Goal: Information Seeking & Learning: Learn about a topic

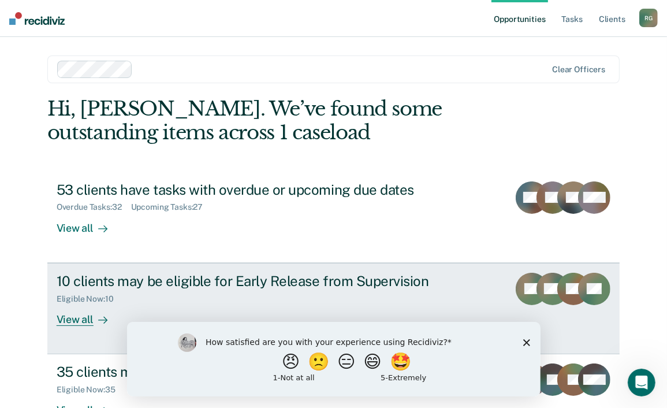
click at [203, 283] on div "10 clients may be eligible for Early Release from Supervision" at bounding box center [259, 281] width 405 height 17
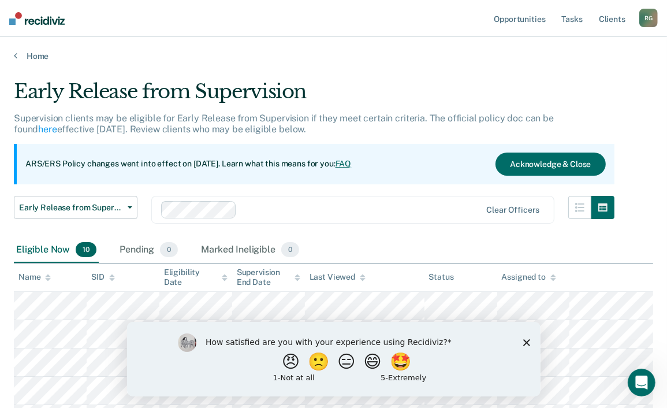
click at [203, 283] on div "Eligibility Date" at bounding box center [196, 277] width 64 height 20
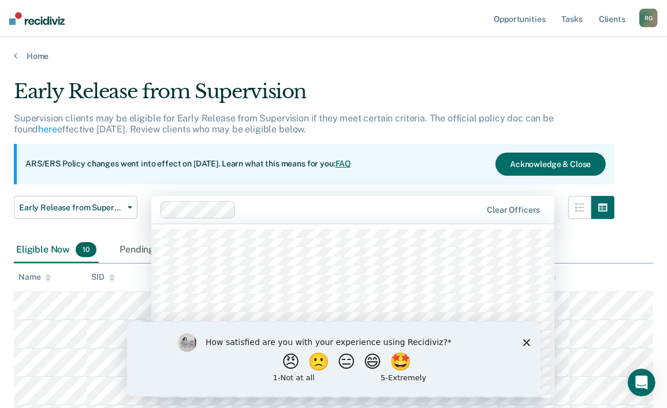
click at [361, 197] on div "Clear officers" at bounding box center [352, 210] width 403 height 28
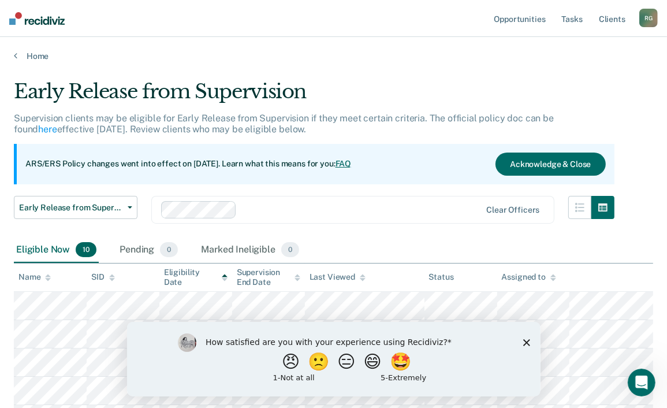
click at [395, 77] on main "Early Release from Supervision Supervision clients may be eligible for Early Re…" at bounding box center [333, 357] width 667 height 593
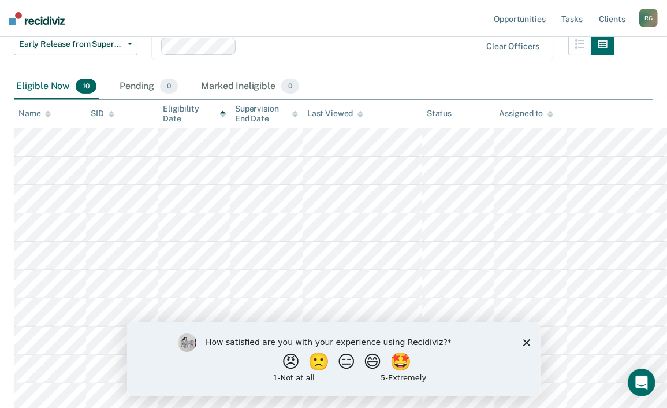
scroll to position [75, 0]
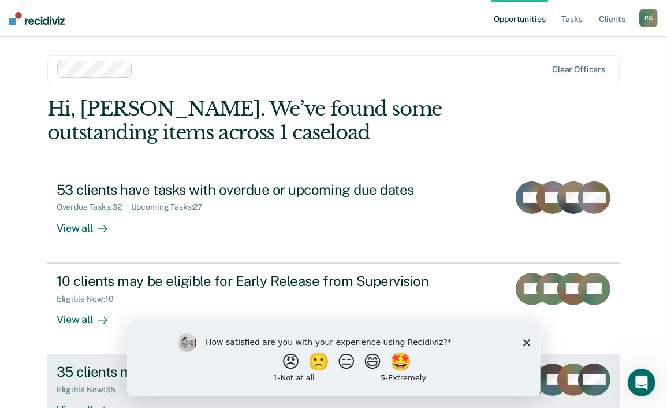
click at [72, 368] on div "35 clients may be eligible for Annual Report Status" at bounding box center [259, 371] width 405 height 17
